Goal: Information Seeking & Learning: Check status

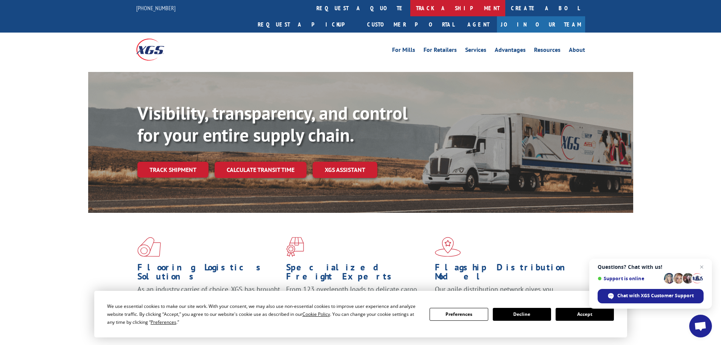
click at [410, 10] on link "track a shipment" at bounding box center [457, 8] width 95 height 16
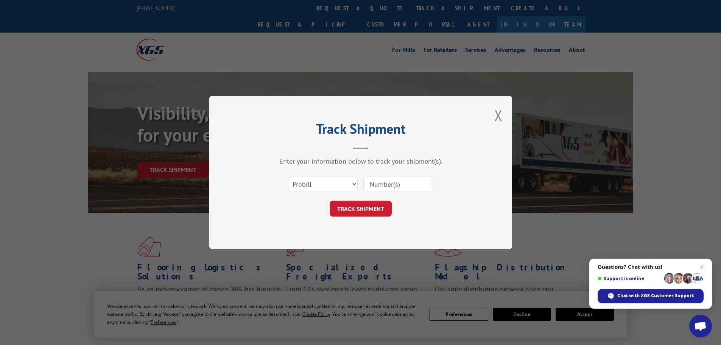
paste input "17601611"
type input "17601611"
click at [381, 212] on button "TRACK SHIPMENT" at bounding box center [360, 208] width 62 height 16
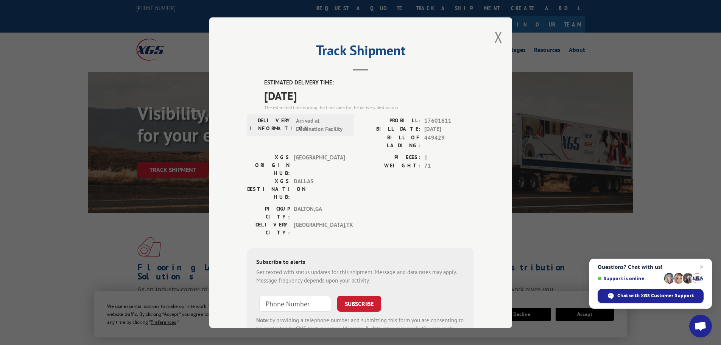
drag, startPoint x: 261, startPoint y: 78, endPoint x: 321, endPoint y: 96, distance: 62.6
click at [321, 96] on div "Track Shipment ESTIMATED DELIVERY TIME: [DATE] The estimated time is using the …" at bounding box center [360, 172] width 303 height 310
copy div "ESTIMATED DELIVERY TIME: [DATE]"
click at [503, 37] on div "Track Shipment ESTIMATED DELIVERY TIME: [DATE] The estimated time is using the …" at bounding box center [360, 172] width 303 height 310
click at [498, 39] on button "Close modal" at bounding box center [498, 37] width 8 height 20
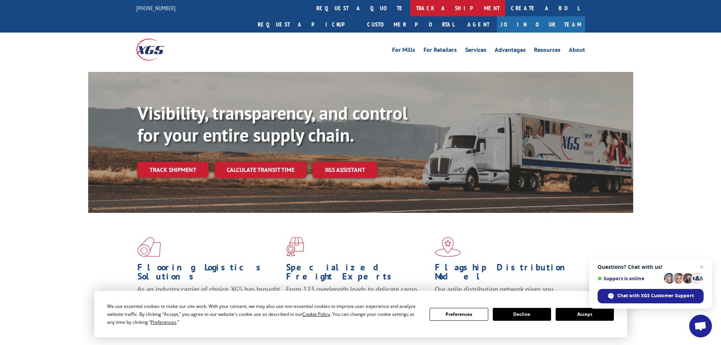
click at [410, 11] on link "track a shipment" at bounding box center [457, 8] width 95 height 16
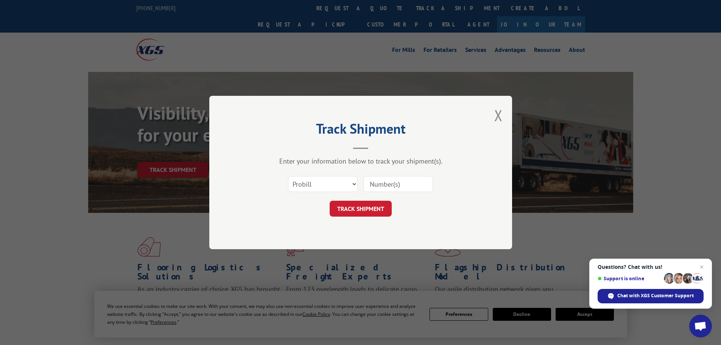
paste input "17517273"
type input "17517273"
click at [371, 208] on button "TRACK SHIPMENT" at bounding box center [360, 208] width 62 height 16
